Goal: Submit feedback/report problem: Submit feedback/report problem

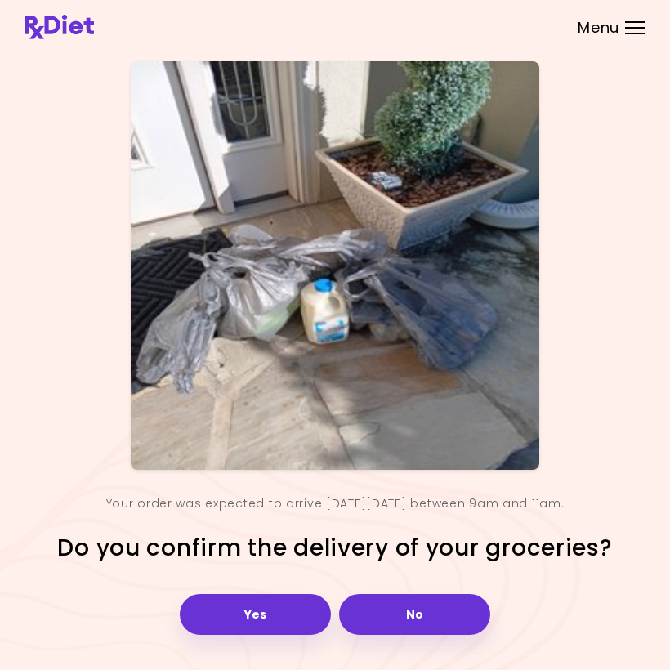
click at [578, 0] on header at bounding box center [335, 24] width 670 height 49
click at [275, 615] on button "Yes" at bounding box center [255, 614] width 151 height 41
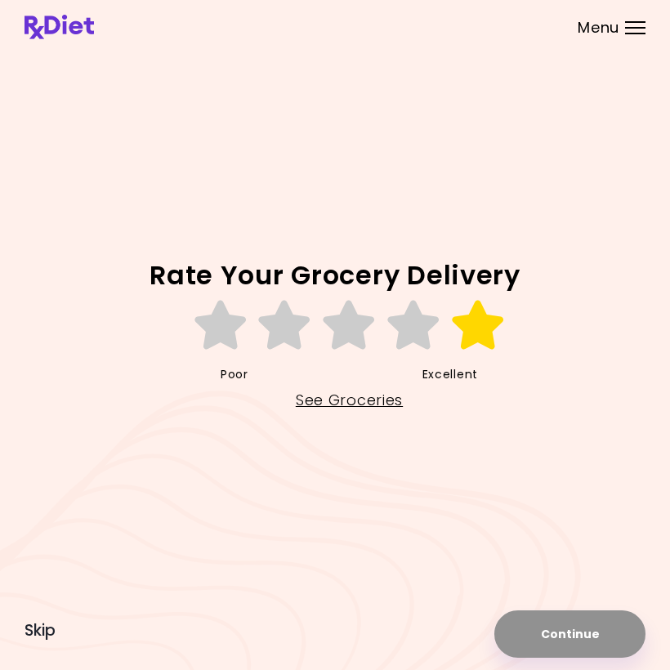
click at [478, 325] on icon at bounding box center [478, 325] width 56 height 49
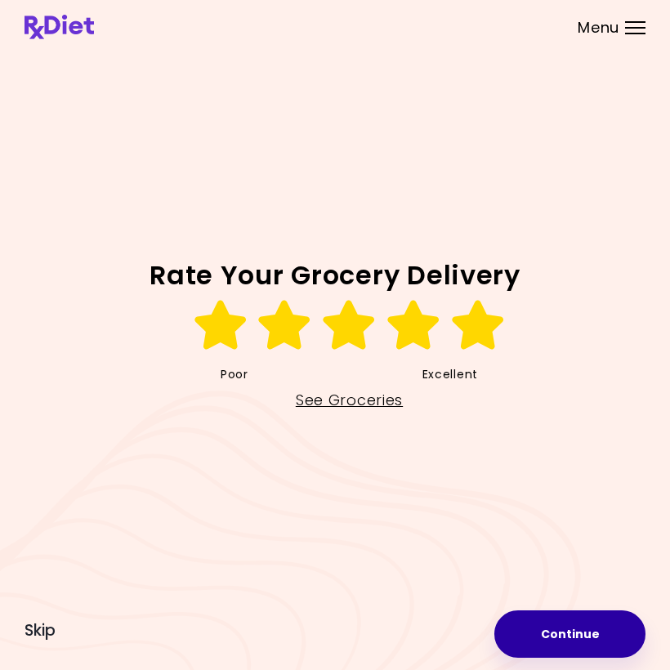
click at [586, 635] on button "Continue" at bounding box center [570, 634] width 151 height 47
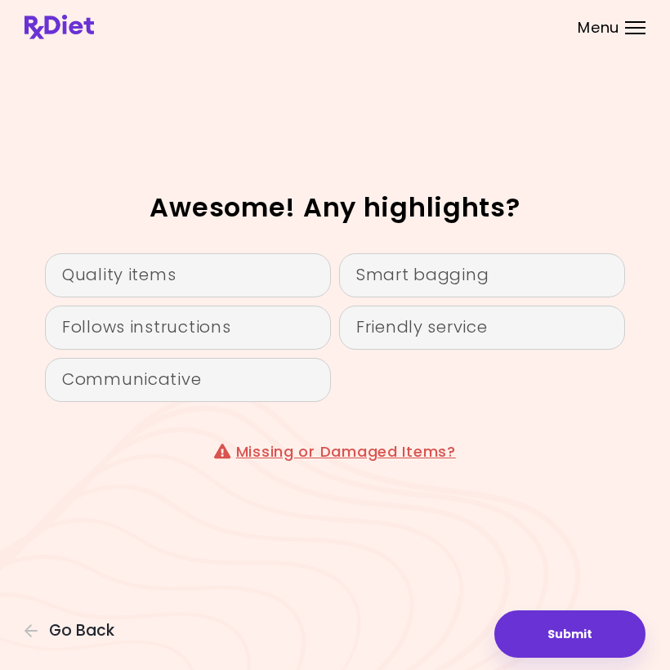
click at [369, 454] on link "Missing or Damaged Items?" at bounding box center [346, 451] width 220 height 20
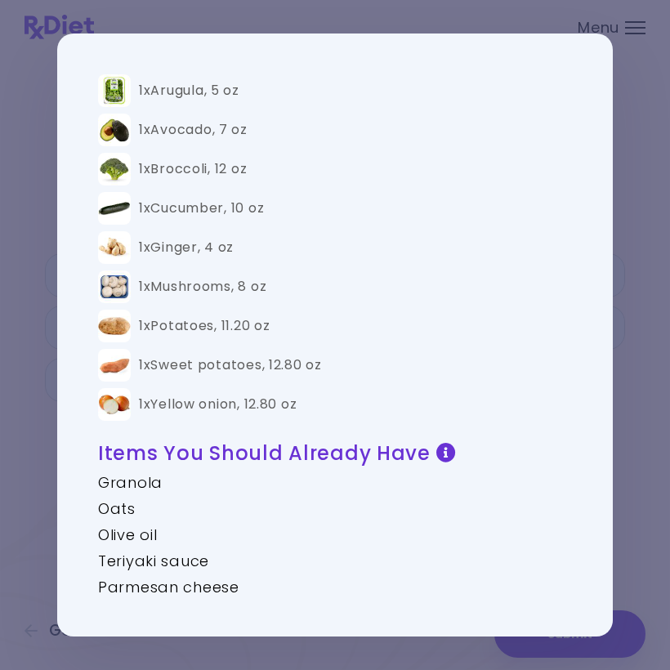
scroll to position [792, 0]
click at [229, 396] on div "1x Yellow onion , 12.80 oz" at bounding box center [218, 404] width 158 height 17
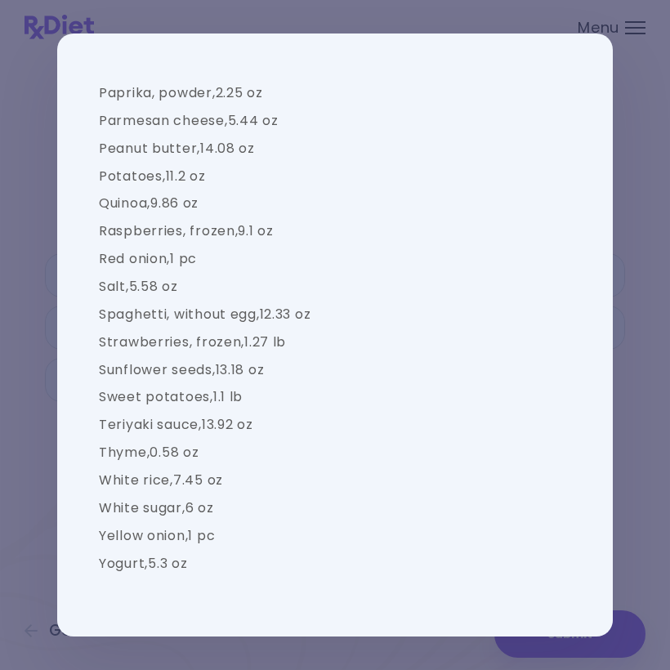
scroll to position [2282, 0]
click at [429, 602] on button "Continue" at bounding box center [438, 621] width 124 height 39
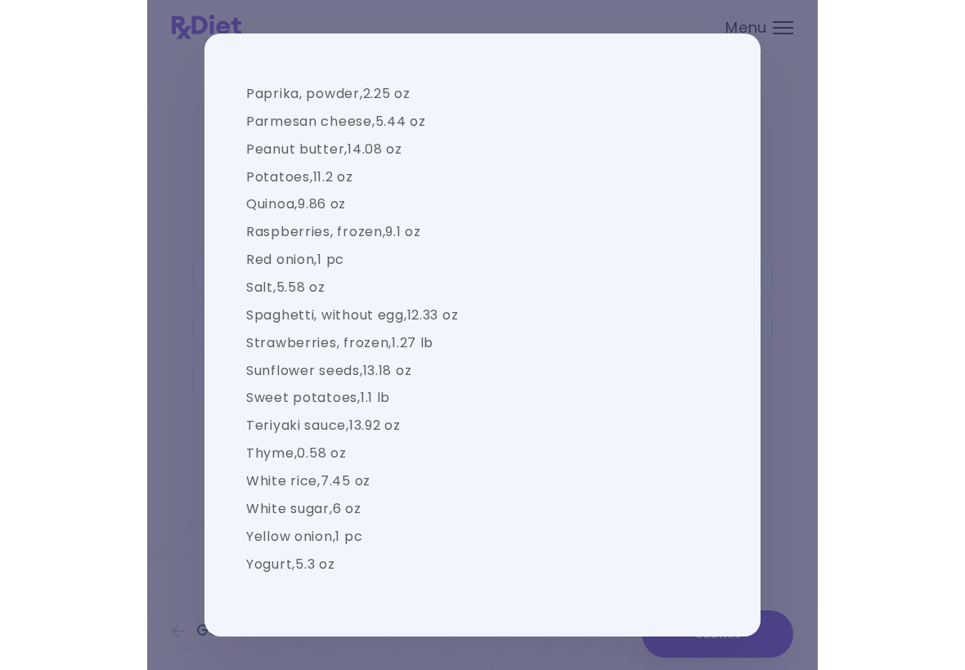
scroll to position [0, 0]
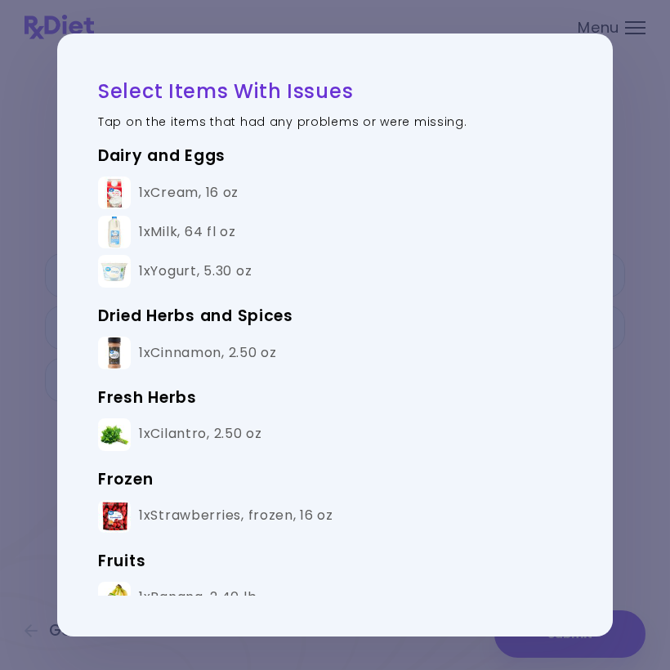
select select "**********"
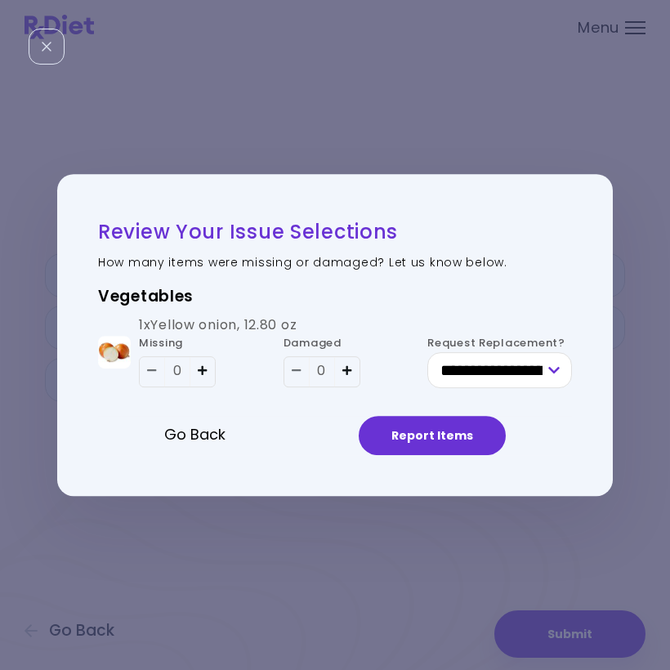
click at [345, 373] on icon "Add - Yellow onion" at bounding box center [347, 370] width 10 height 11
click at [413, 429] on button "Report Items" at bounding box center [432, 435] width 147 height 39
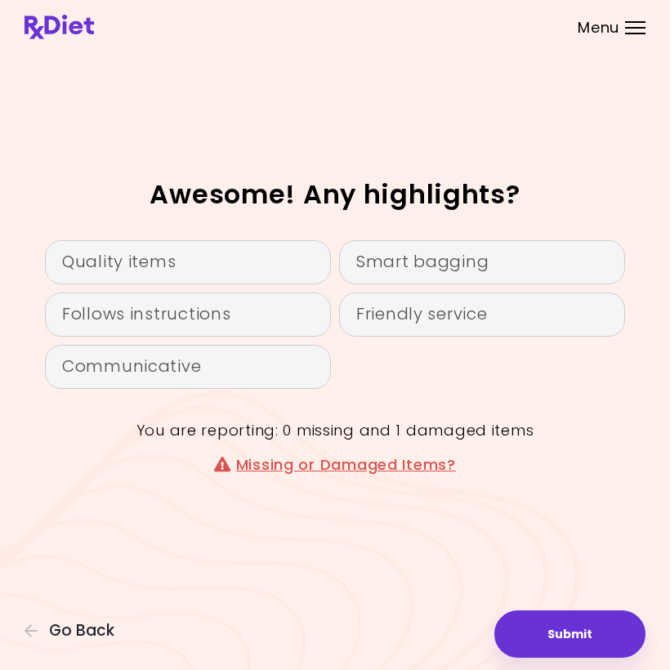
click at [576, 626] on button "Submit" at bounding box center [570, 634] width 151 height 47
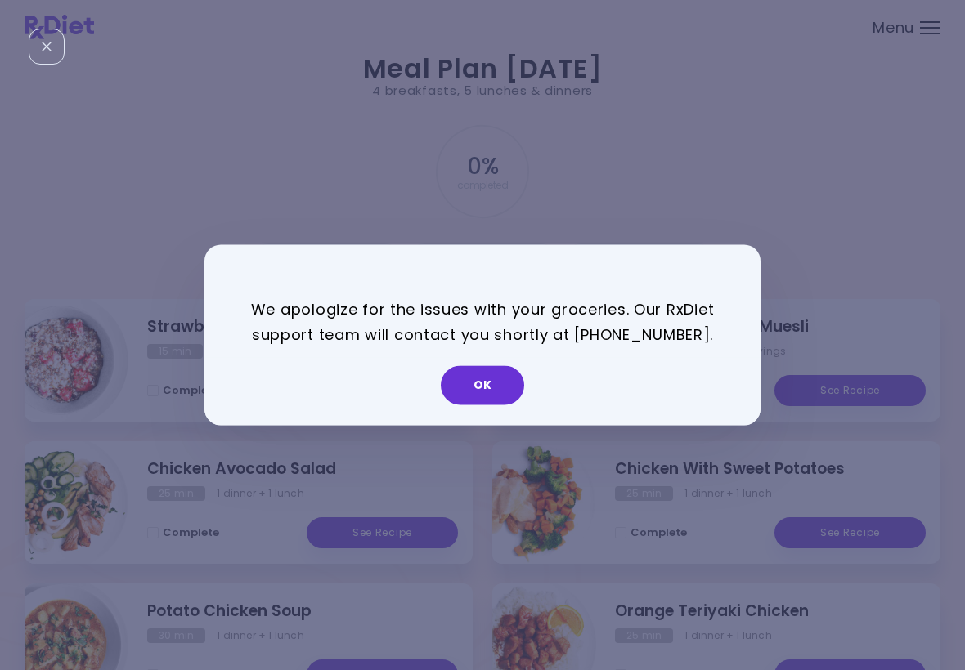
click at [493, 367] on button "OK" at bounding box center [482, 385] width 83 height 39
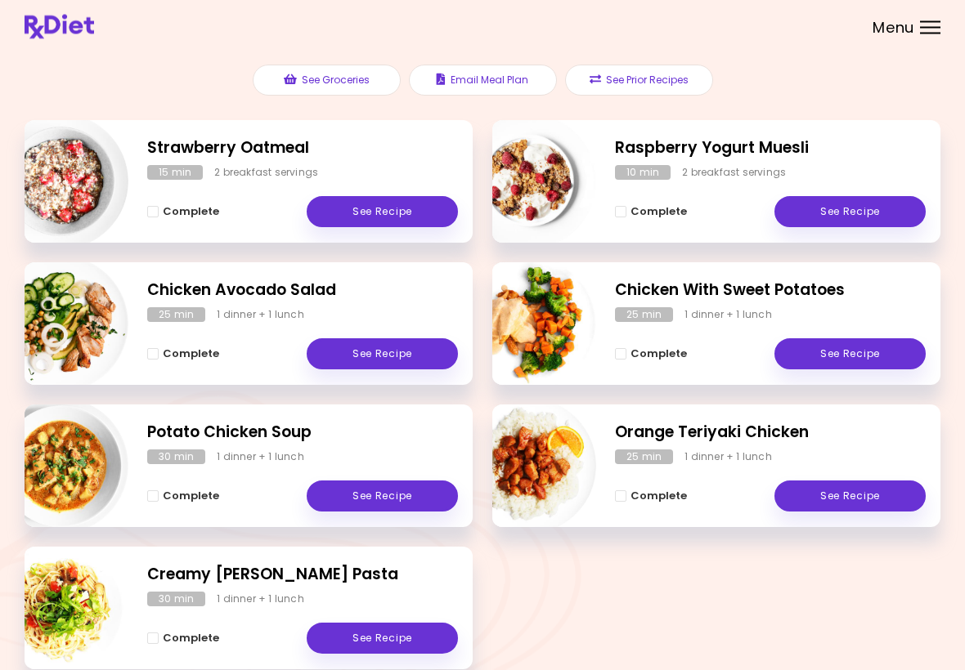
scroll to position [180, 0]
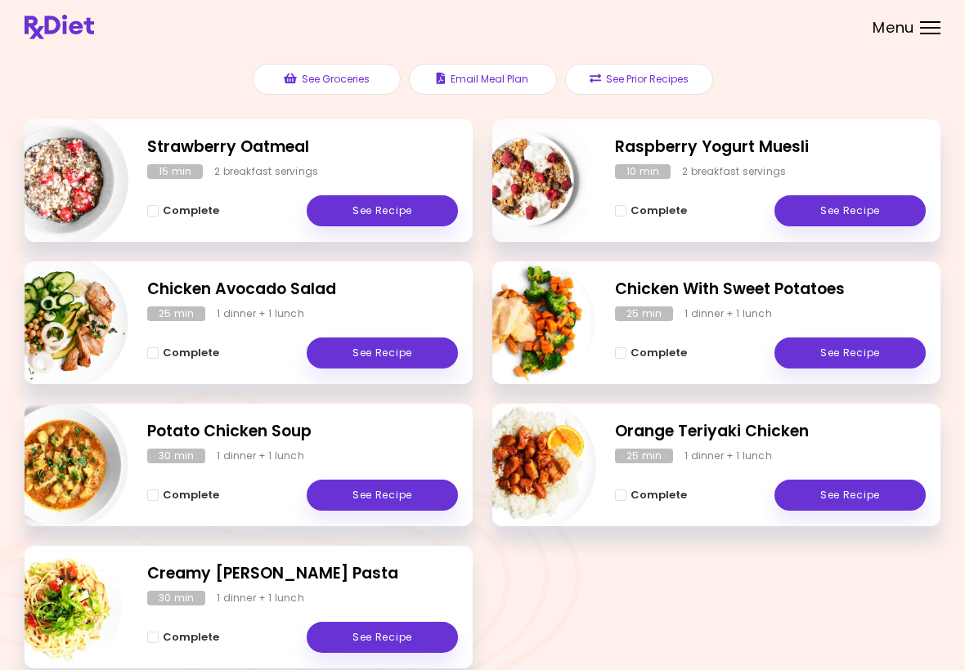
click at [669, 208] on link "See Recipe" at bounding box center [849, 210] width 151 height 31
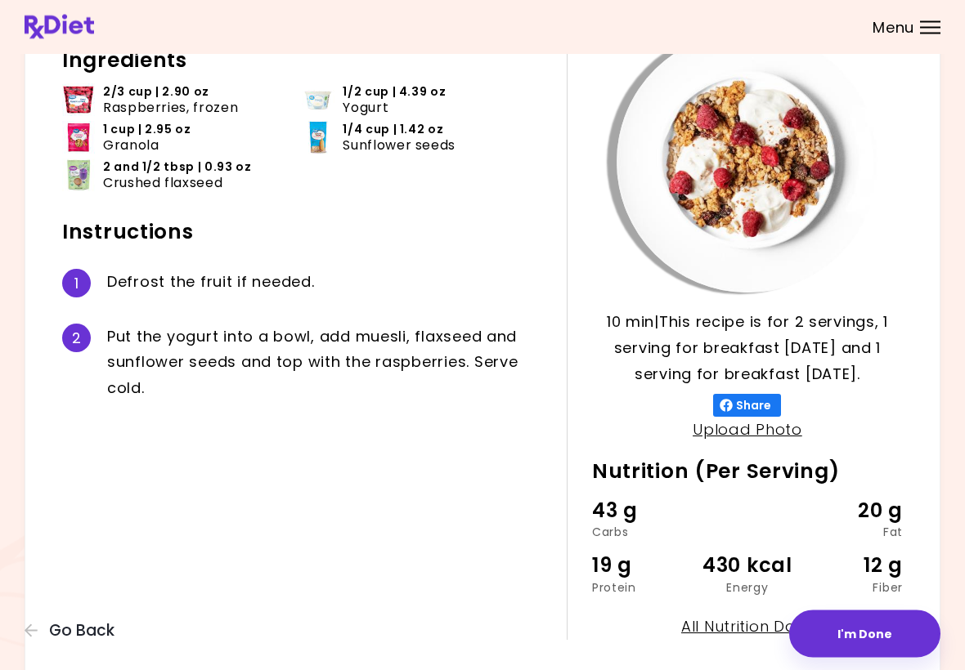
scroll to position [174, 0]
